Goal: Navigation & Orientation: Go to known website

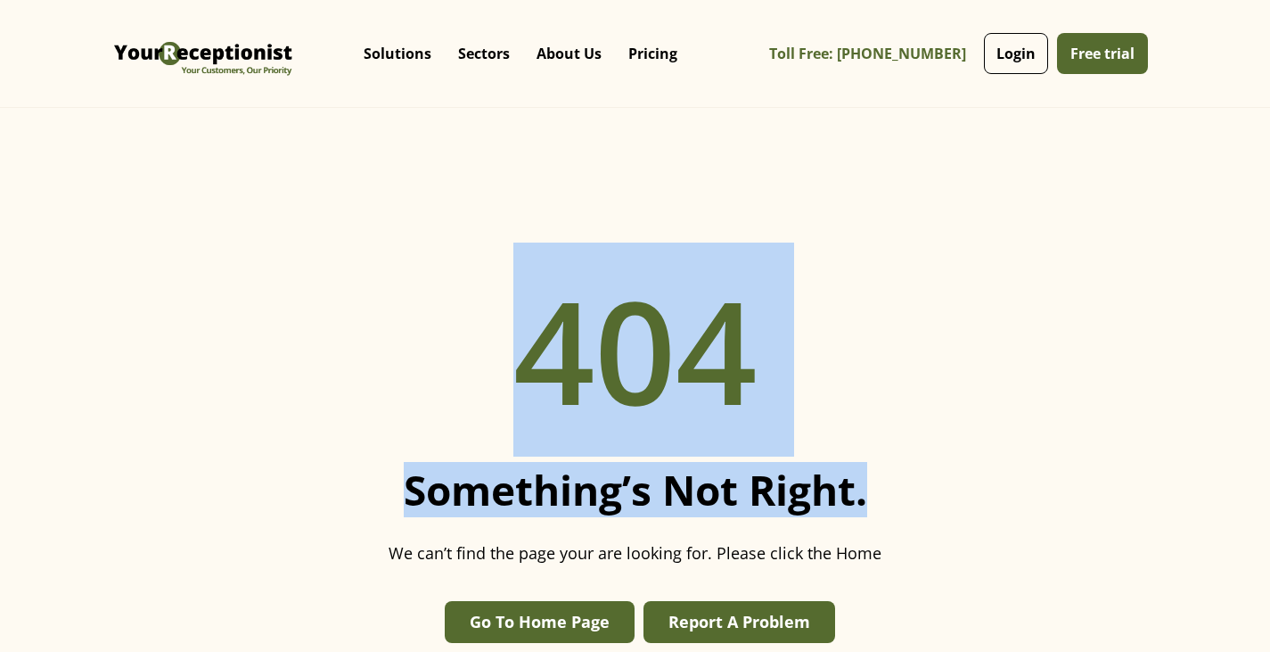
drag, startPoint x: 531, startPoint y: 352, endPoint x: 893, endPoint y: 501, distance: 391.3
click at [893, 501] on div "404 Something’s not right. We can’t find the page your are looking for. Please …" at bounding box center [635, 434] width 1270 height 652
copy div "404 Something’s not right."
